Goal: Transaction & Acquisition: Purchase product/service

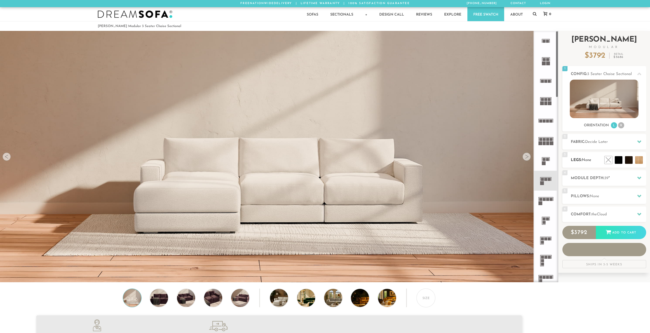
scroll to position [6519, 646]
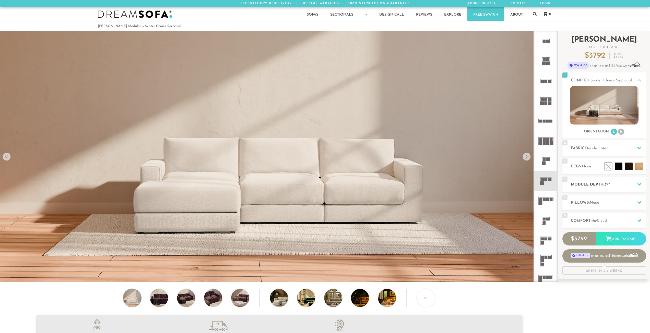
click at [584, 177] on div "4 Module Depth: 39 "" at bounding box center [604, 185] width 84 height 16
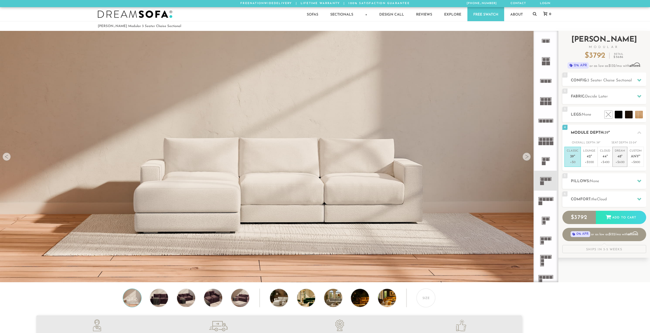
click at [618, 158] on span "48" at bounding box center [619, 157] width 4 height 4
click at [598, 196] on div "6 Comfort: the Cloud soft" at bounding box center [604, 200] width 84 height 16
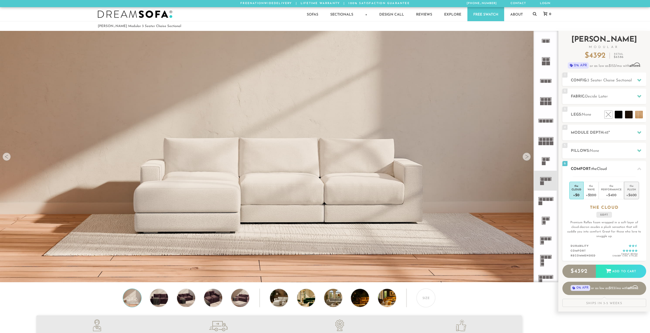
click at [631, 192] on div "+$600" at bounding box center [631, 194] width 10 height 7
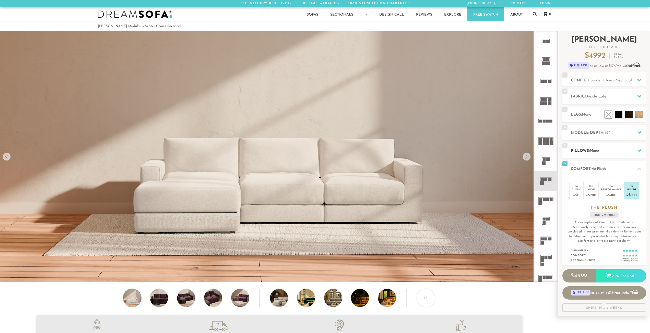
click at [584, 152] on h2 "Pillows: None" at bounding box center [608, 151] width 75 height 6
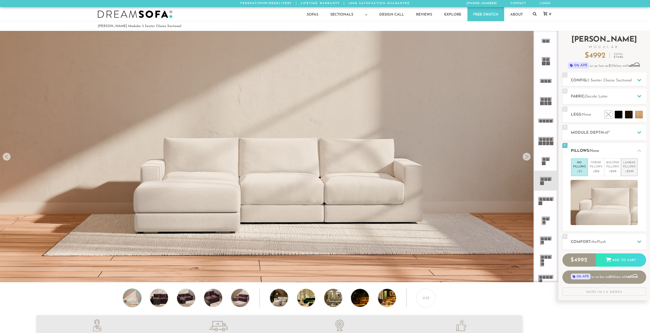
click at [631, 170] on p "+$299" at bounding box center [629, 171] width 13 height 5
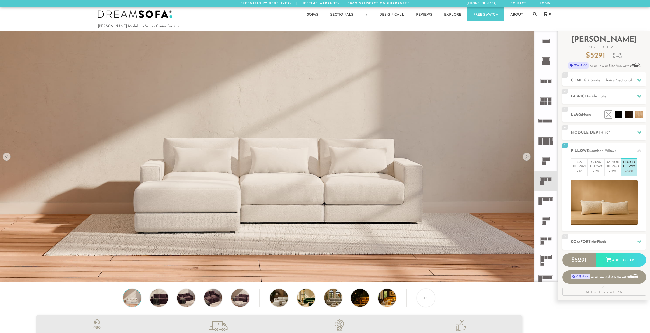
click at [348, 174] on img at bounding box center [279, 265] width 558 height 558
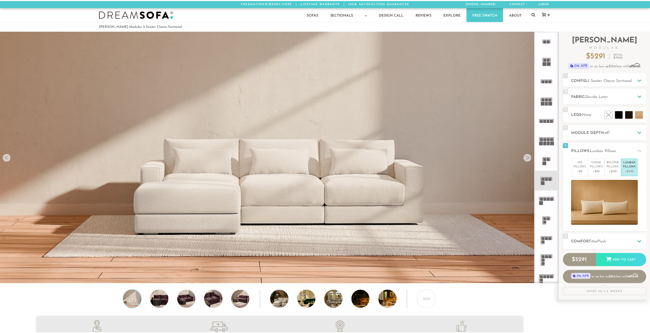
scroll to position [6526, 650]
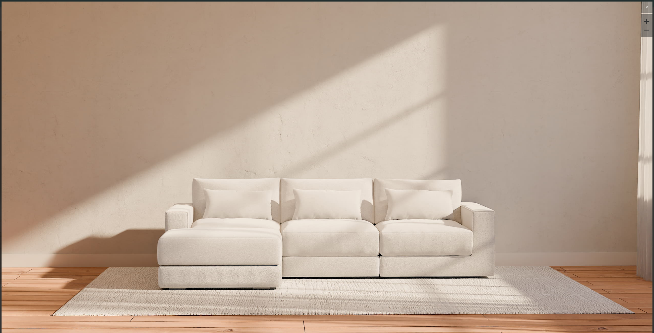
click at [578, 172] on img at bounding box center [327, 110] width 651 height 217
click at [441, 207] on img at bounding box center [327, 110] width 651 height 217
click at [644, 6] on icon at bounding box center [647, 7] width 6 height 6
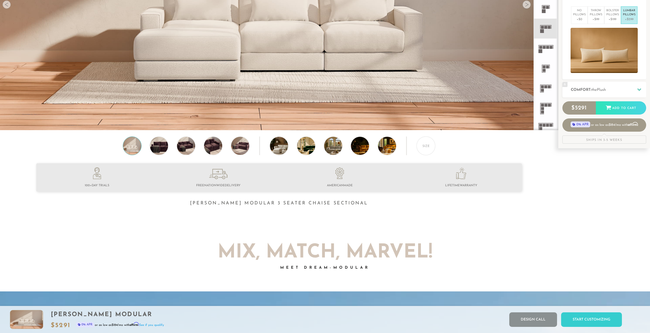
scroll to position [0, 0]
